Goal: Task Accomplishment & Management: Complete application form

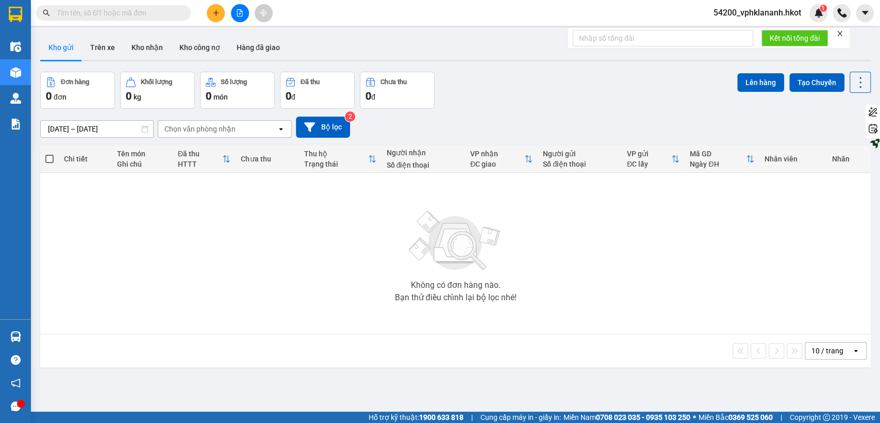
click at [217, 14] on icon "plus" at bounding box center [215, 12] width 7 height 7
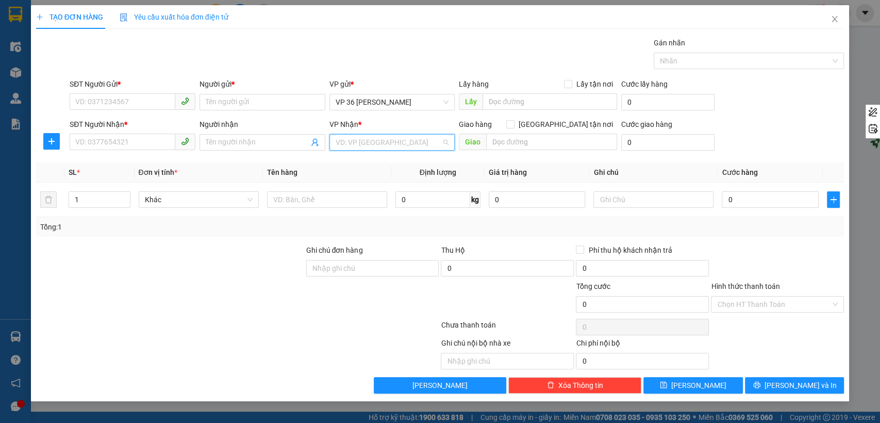
click at [389, 141] on input "search" at bounding box center [389, 142] width 106 height 15
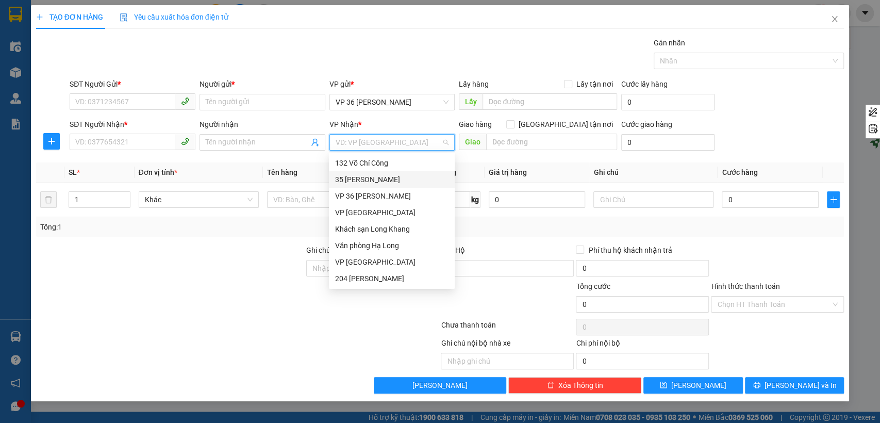
click at [355, 177] on div "35 [PERSON_NAME]" at bounding box center [391, 179] width 113 height 11
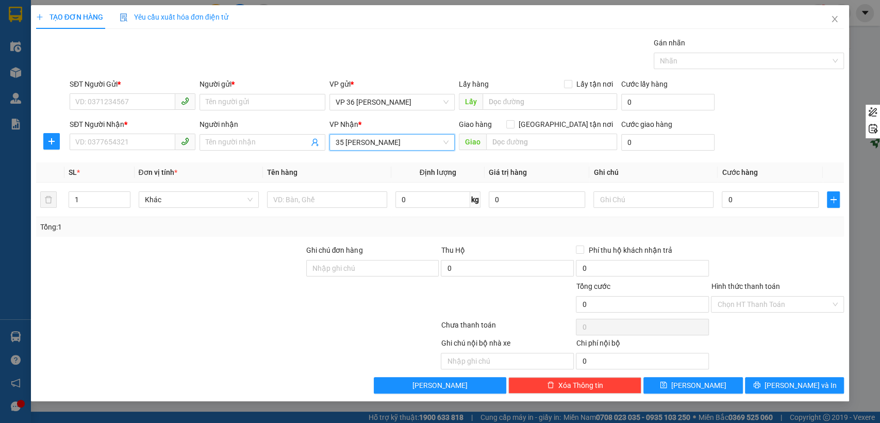
click at [379, 146] on span "35 [PERSON_NAME]" at bounding box center [392, 142] width 113 height 15
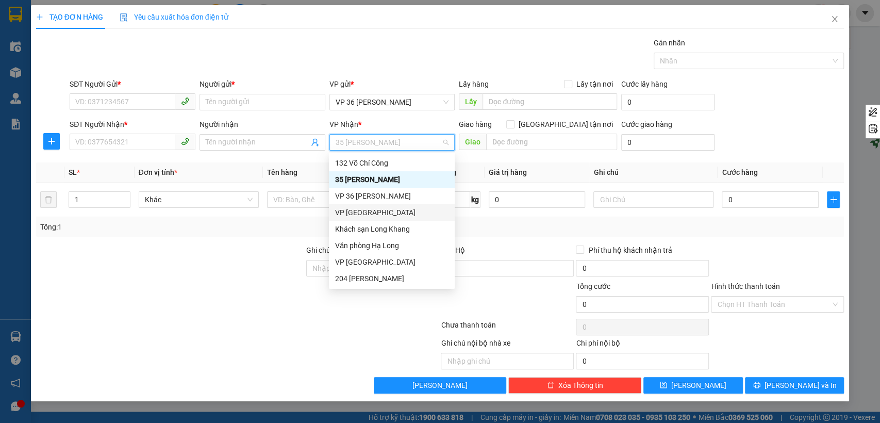
scroll to position [99, 0]
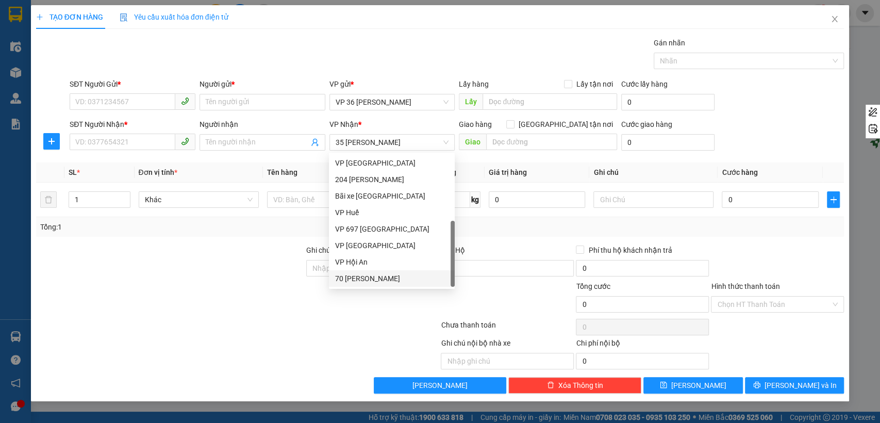
click at [366, 319] on div at bounding box center [237, 327] width 405 height 21
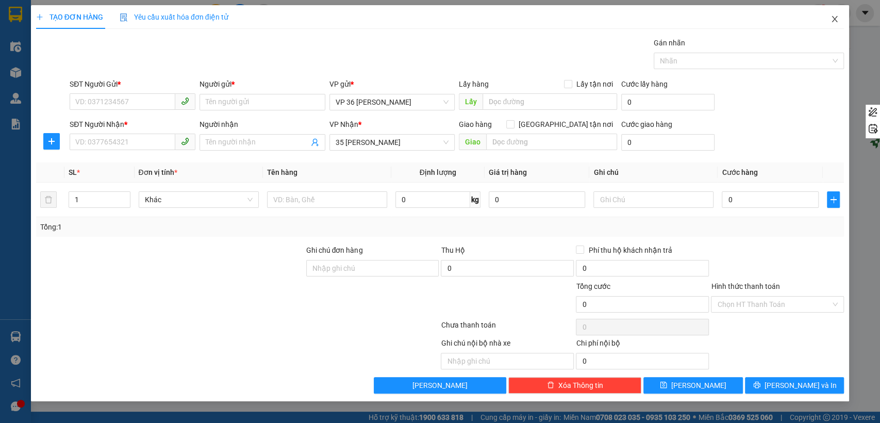
click at [835, 14] on span "Close" at bounding box center [834, 19] width 29 height 29
